Goal: Information Seeking & Learning: Learn about a topic

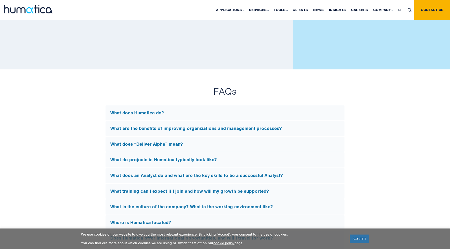
scroll to position [1230, 0]
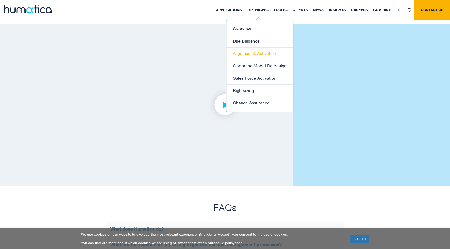
click at [258, 51] on link "Alignment & Activation" at bounding box center [259, 54] width 67 height 12
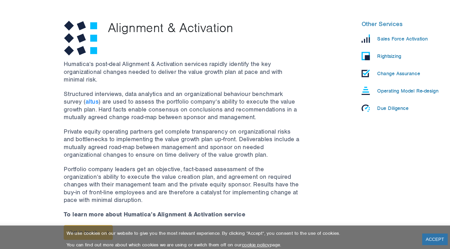
scroll to position [126, 0]
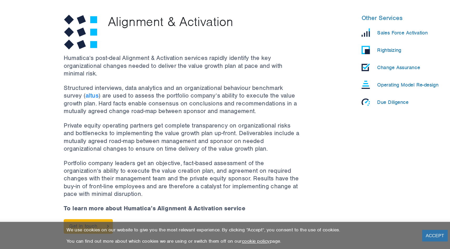
click at [339, 112] on p "Change Assurance" at bounding box center [332, 112] width 32 height 5
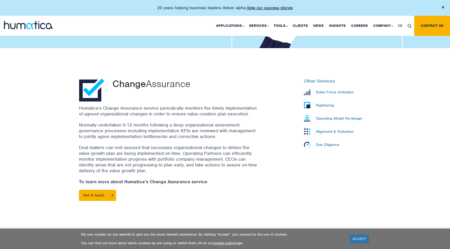
scroll to position [120, 0]
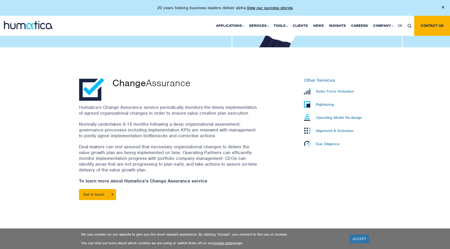
click at [325, 144] on p "Due Diligence" at bounding box center [328, 144] width 24 height 5
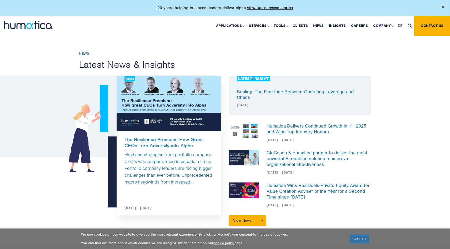
scroll to position [334, 0]
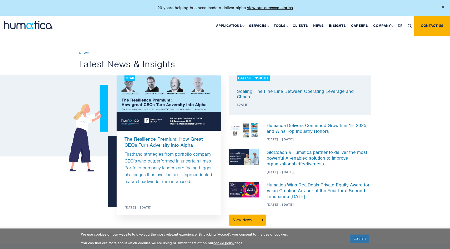
click at [169, 165] on link "Firsthand strategies from portfolio company CEO’s who outperformed in uncertain…" at bounding box center [169, 167] width 88 height 33
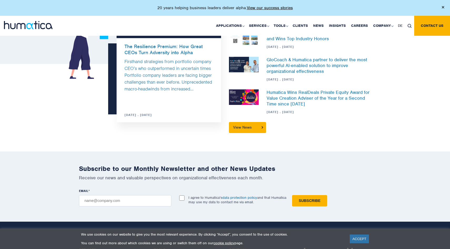
scroll to position [432, 0]
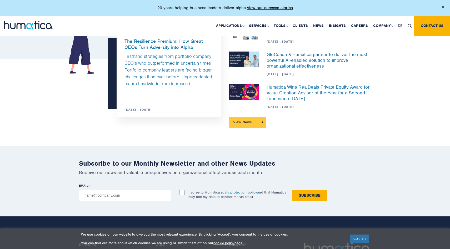
click at [253, 123] on link "View News" at bounding box center [247, 122] width 37 height 11
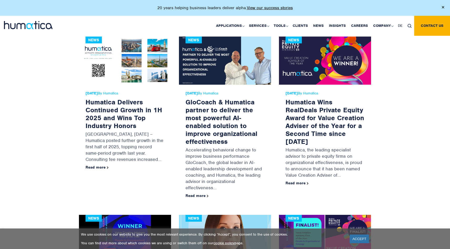
scroll to position [302, 0]
